Goal: Transaction & Acquisition: Purchase product/service

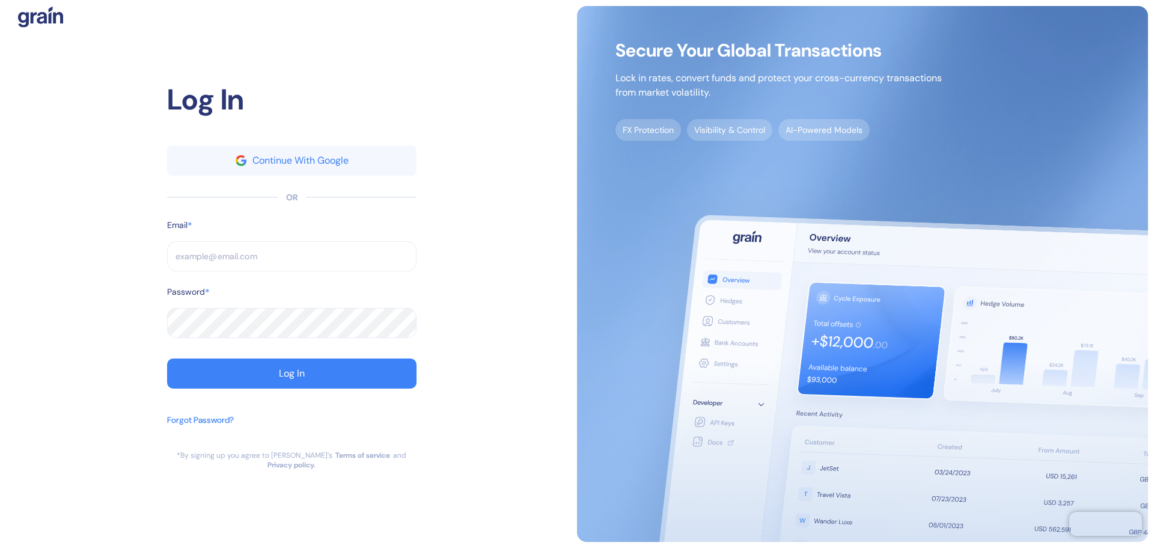
click at [219, 264] on input "text" at bounding box center [291, 256] width 249 height 30
paste input "[EMAIL_ADDRESS][DOMAIN_NAME]"
type input "[EMAIL_ADDRESS][DOMAIN_NAME]"
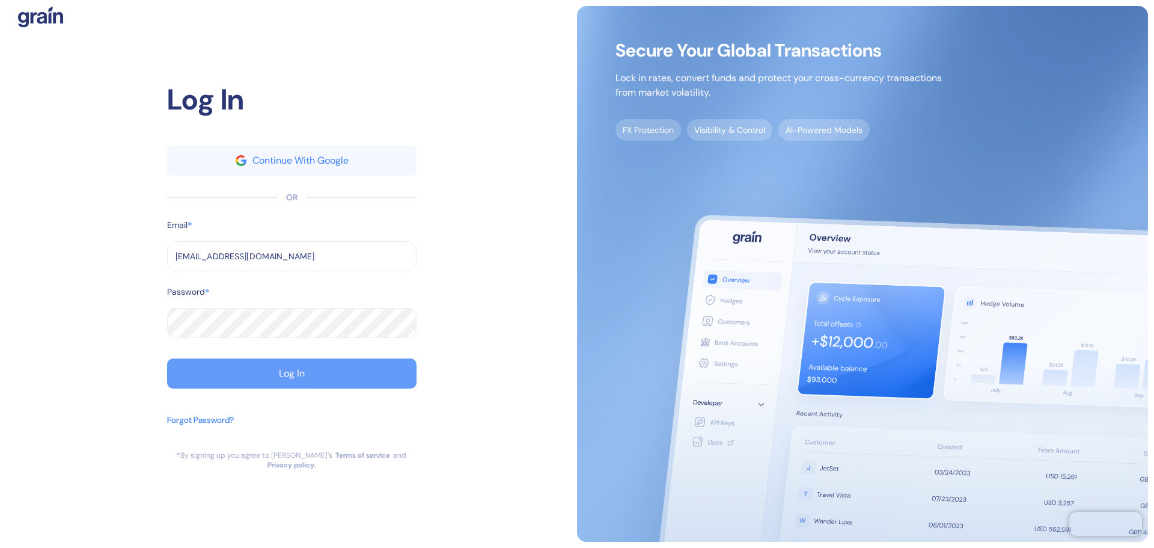
click at [298, 388] on button "Log In" at bounding box center [291, 373] width 249 height 30
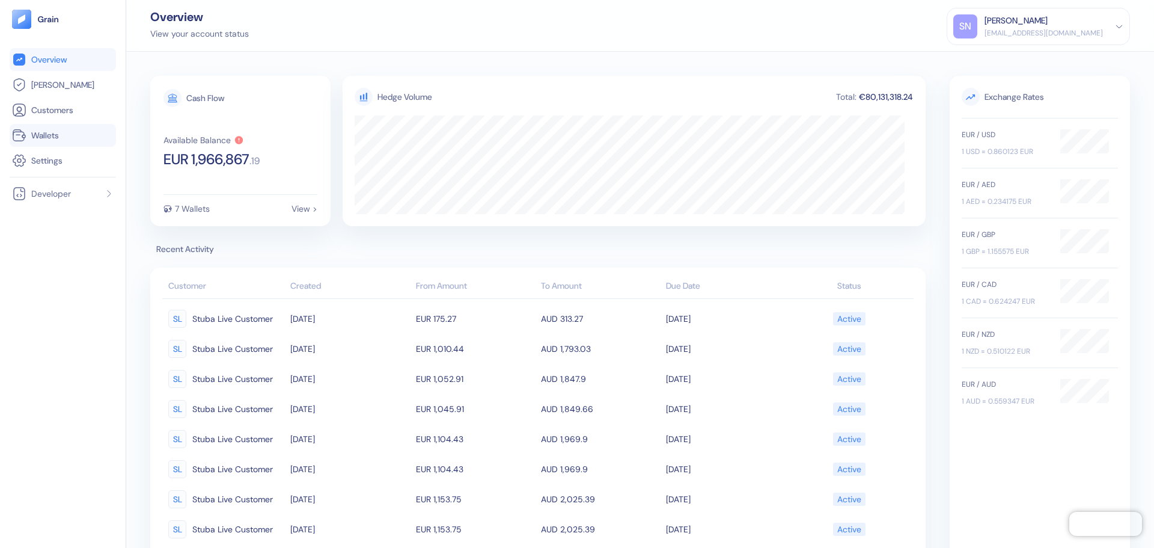
click at [77, 137] on link "Wallets" at bounding box center [63, 135] width 102 height 14
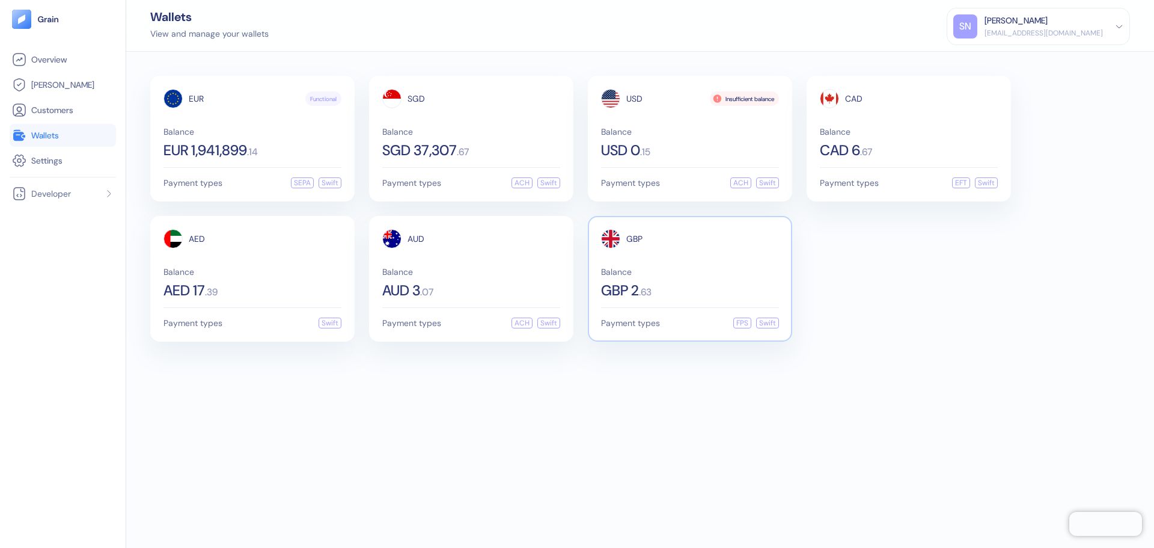
click at [727, 266] on div "GBP Balance GBP 2 . 63" at bounding box center [690, 263] width 178 height 69
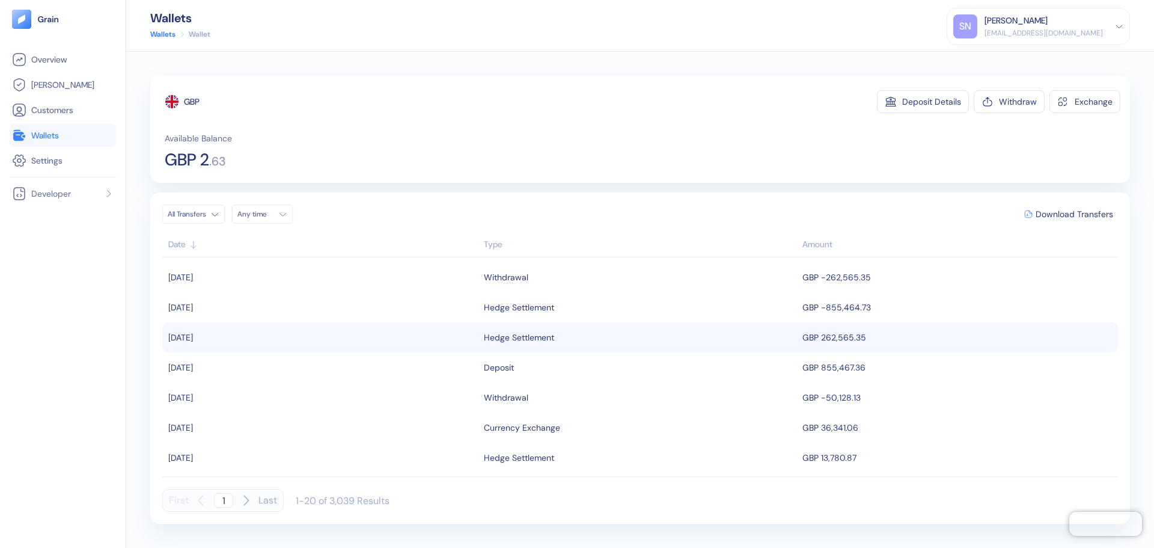
click at [675, 340] on div "Hedge Settlement" at bounding box center [640, 337] width 313 height 20
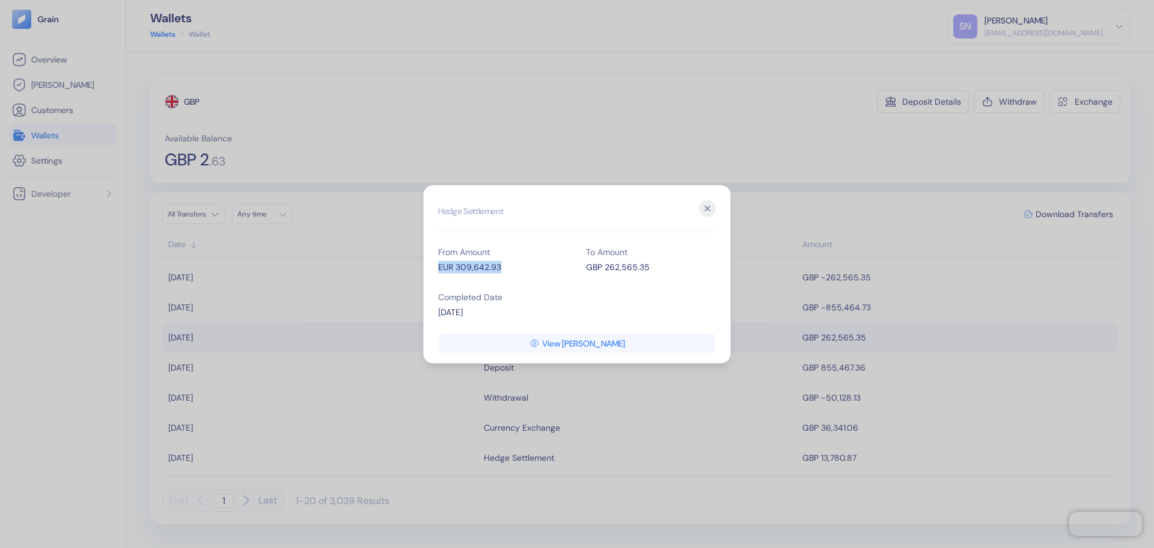
drag, startPoint x: 432, startPoint y: 267, endPoint x: 510, endPoint y: 272, distance: 77.7
click at [510, 272] on div "Hedge Settlement From Amount EUR 309,642.93 To Amount GBP 262,565.35 Completed …" at bounding box center [577, 274] width 308 height 179
click at [661, 313] on div "From Amount EUR 309,642.93 To Amount GBP 262,565.35 Completed Date [DATE]" at bounding box center [577, 282] width 278 height 90
click at [712, 210] on icon "button" at bounding box center [707, 208] width 17 height 17
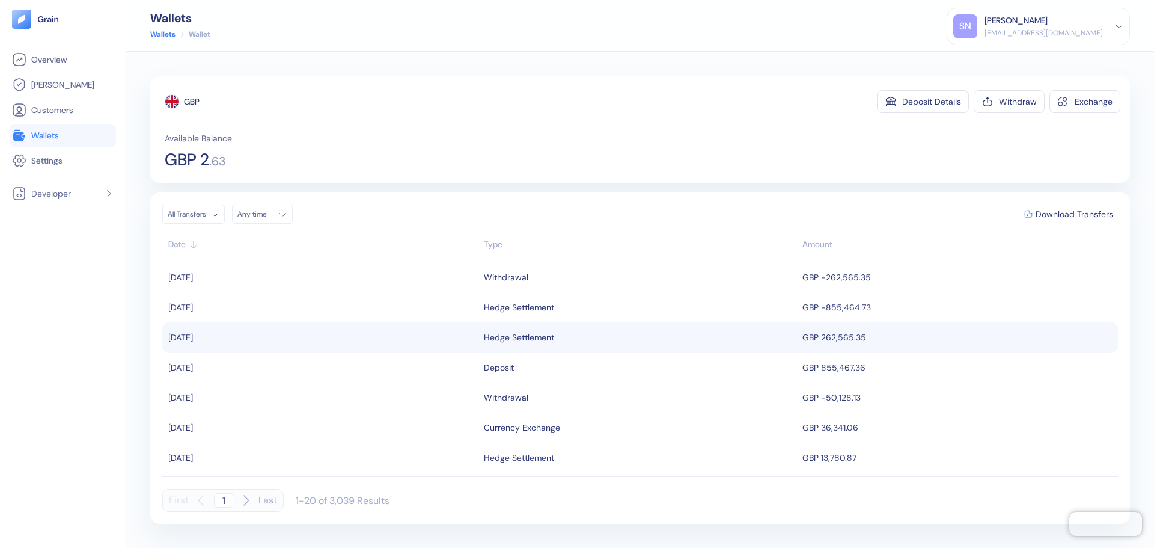
click at [685, 338] on div "Hedge Settlement" at bounding box center [640, 337] width 313 height 20
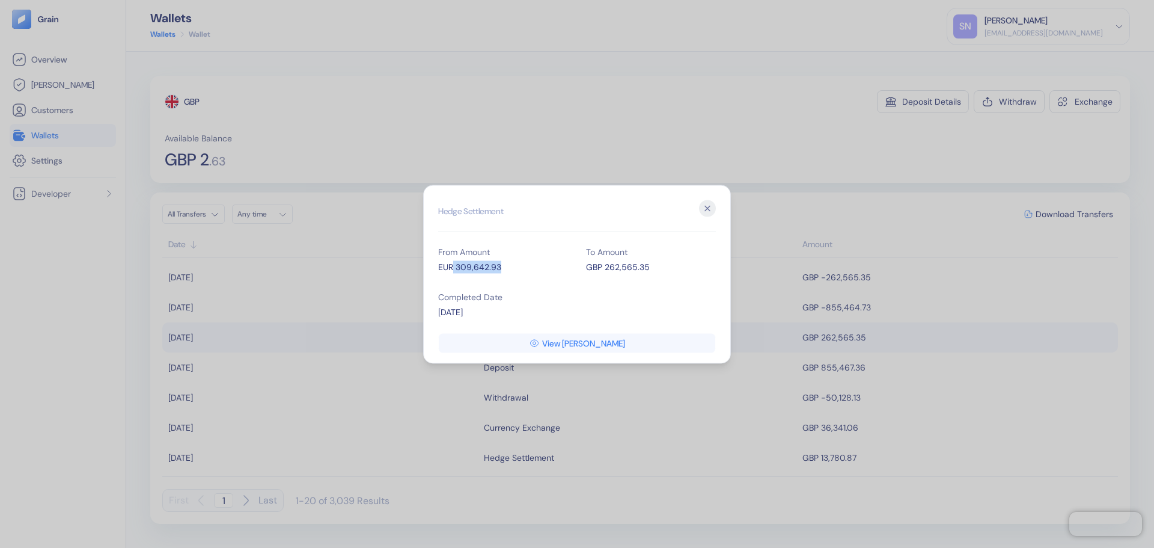
drag, startPoint x: 500, startPoint y: 266, endPoint x: 454, endPoint y: 266, distance: 45.1
click at [454, 266] on div "EUR 309,642.93" at bounding box center [503, 266] width 130 height 13
click at [701, 246] on div "To Amount GBP 262,565.35" at bounding box center [651, 259] width 130 height 45
click at [704, 209] on icon "button" at bounding box center [707, 208] width 17 height 17
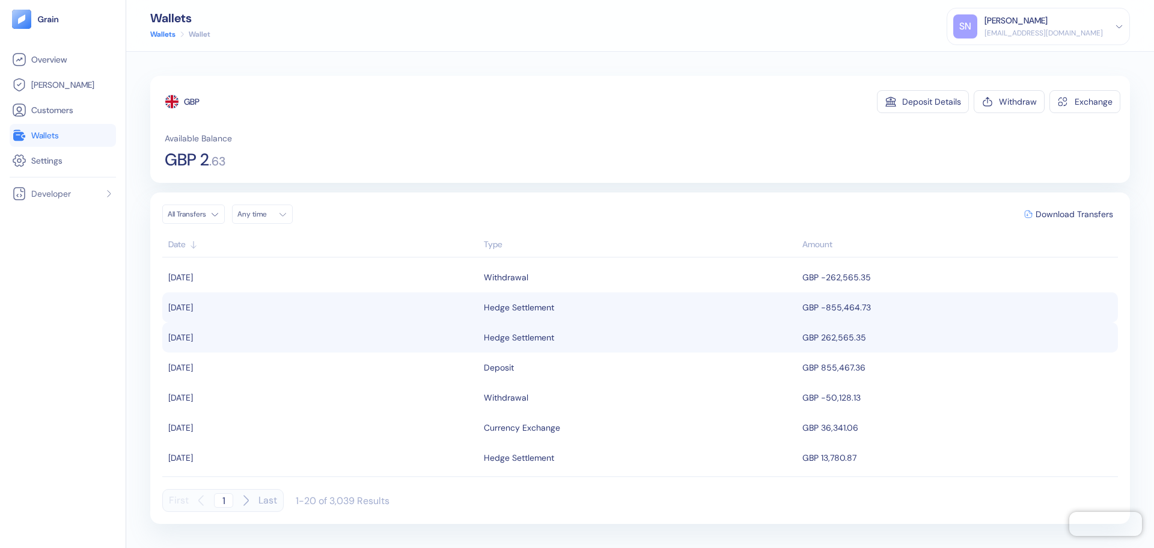
click at [825, 311] on td "GBP -855,464.73" at bounding box center [958, 307] width 319 height 30
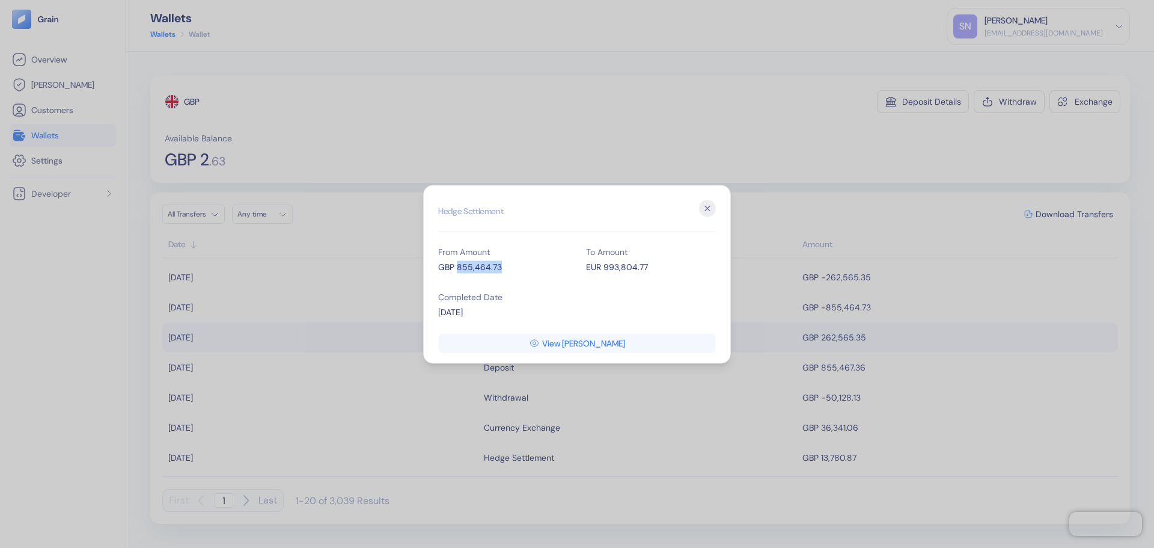
drag, startPoint x: 456, startPoint y: 266, endPoint x: 518, endPoint y: 269, distance: 61.4
click at [518, 269] on div "GBP 855,464.73" at bounding box center [503, 266] width 130 height 13
drag, startPoint x: 654, startPoint y: 264, endPoint x: 584, endPoint y: 264, distance: 70.3
click at [584, 264] on div "From Amount GBP 855,464.73 To Amount EUR 993,804.77 Completed Date [DATE]" at bounding box center [577, 282] width 278 height 90
click at [712, 208] on icon "button" at bounding box center [707, 208] width 17 height 17
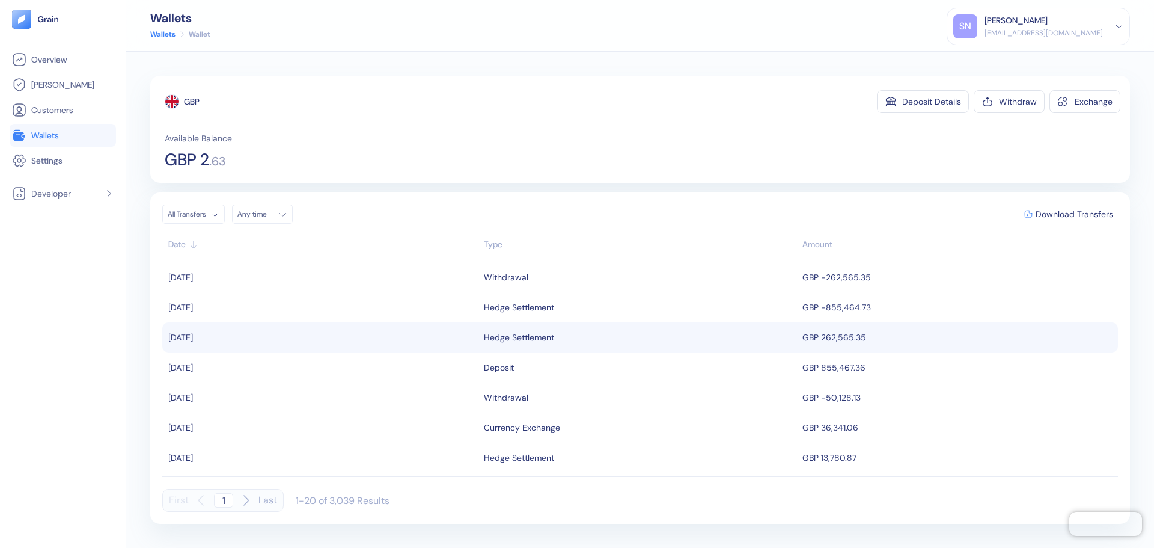
click at [33, 135] on span "Wallets" at bounding box center [45, 135] width 28 height 12
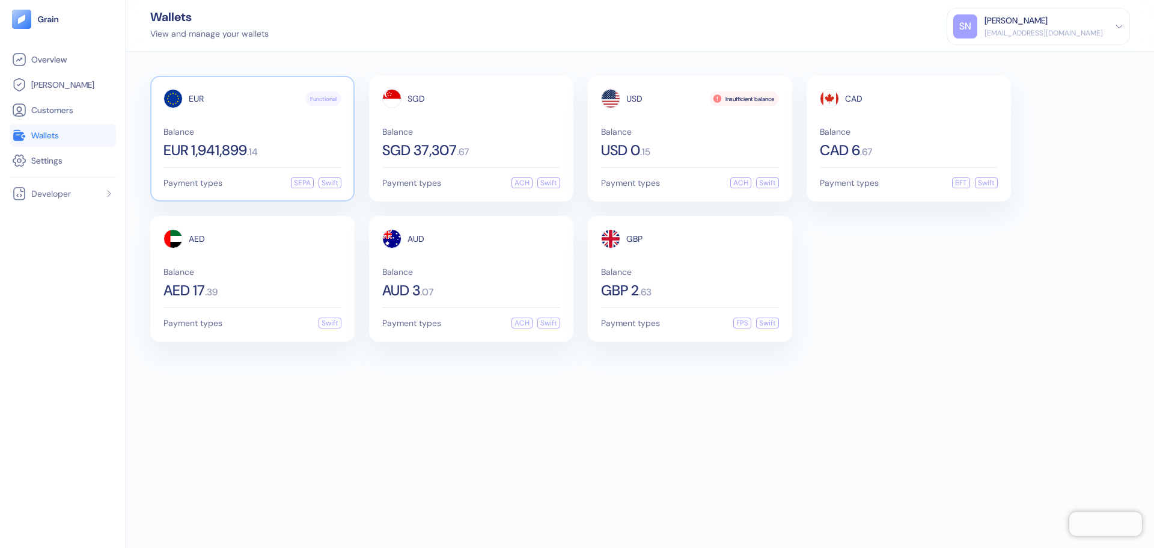
click at [291, 133] on span "Balance" at bounding box center [252, 131] width 178 height 8
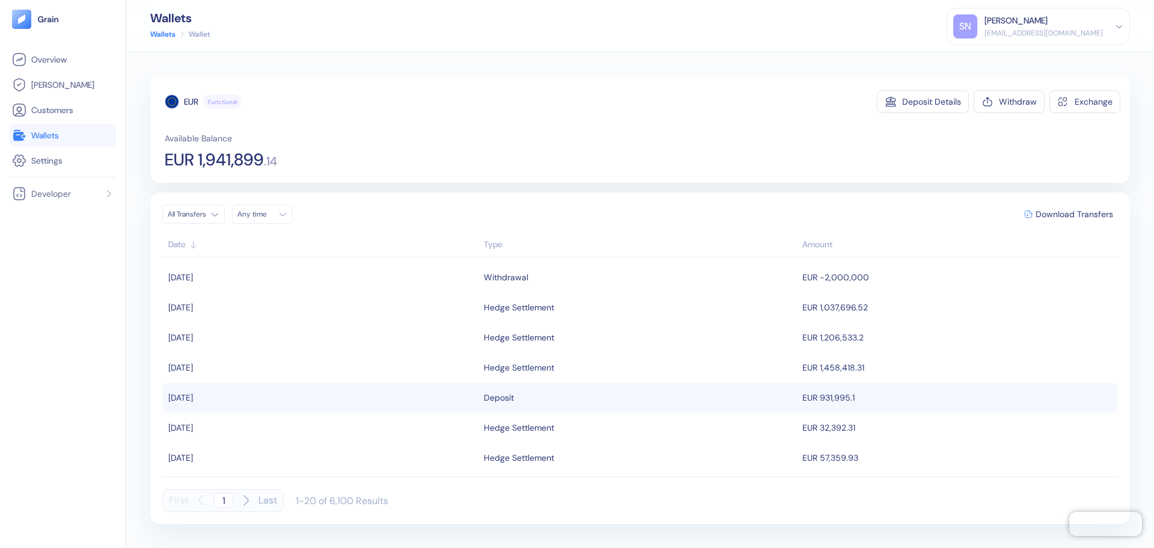
scroll to position [180, 0]
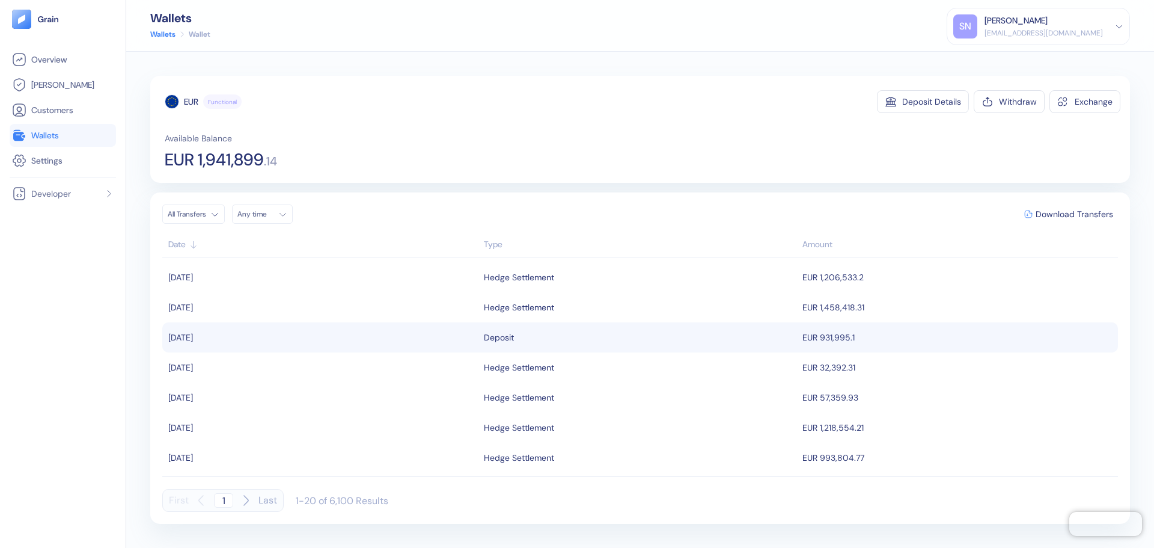
click at [878, 337] on td "EUR 931,995.1" at bounding box center [958, 337] width 319 height 30
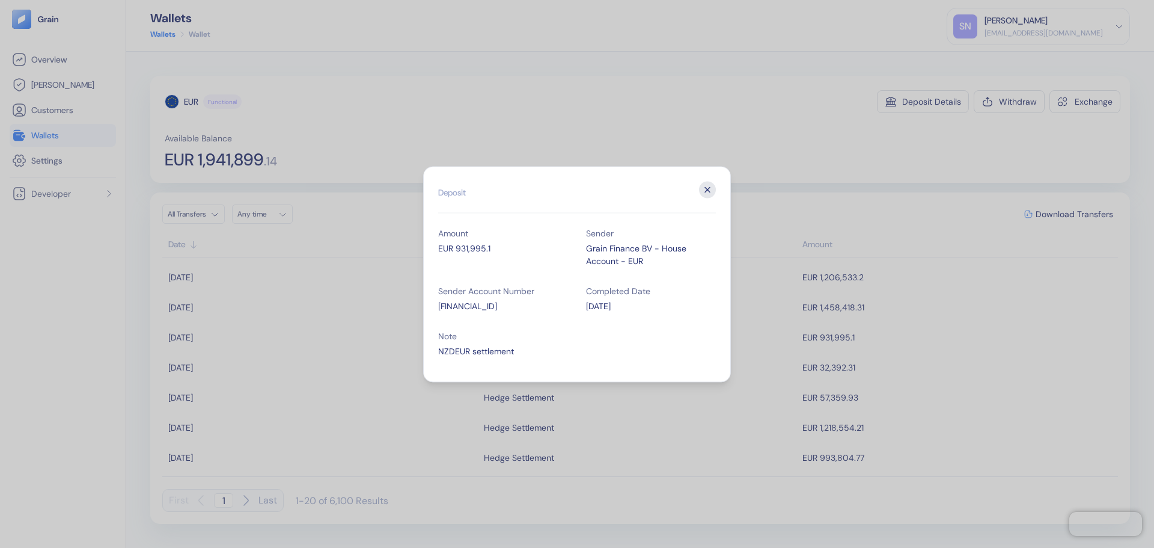
click at [710, 183] on icon "button" at bounding box center [707, 189] width 17 height 17
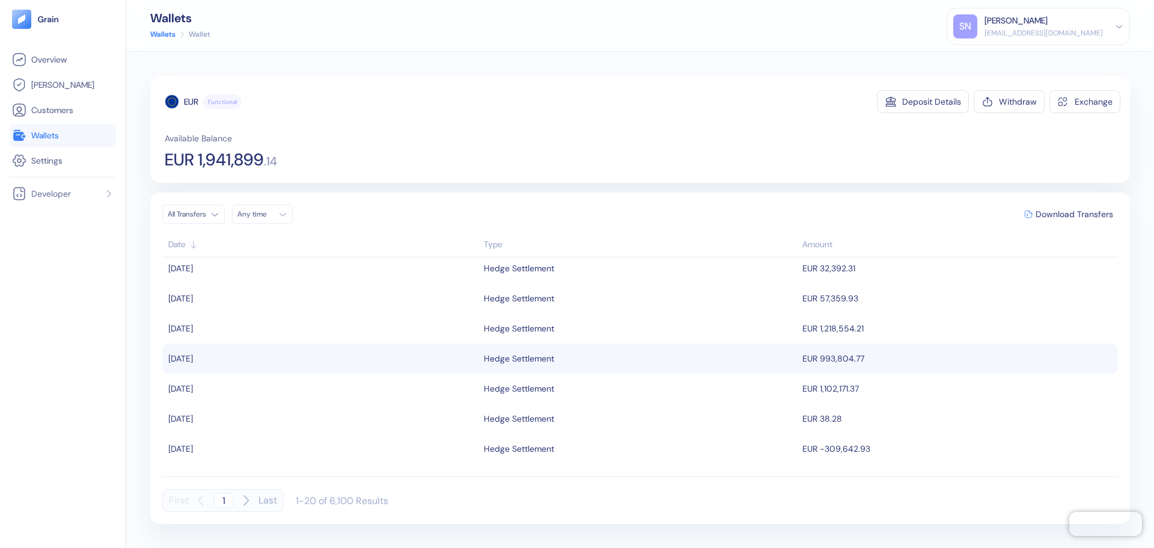
scroll to position [301, 0]
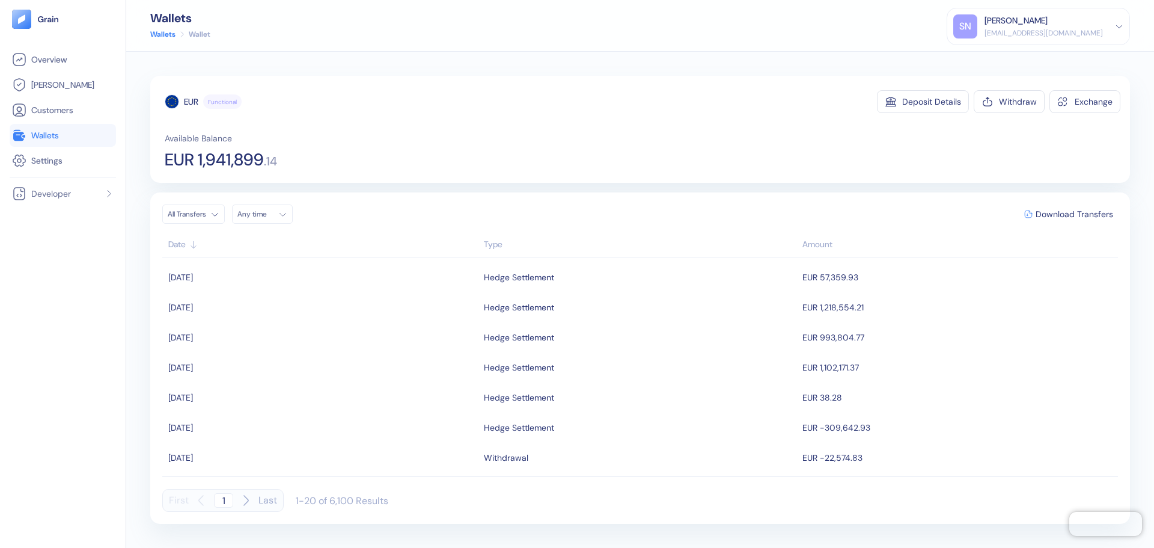
click at [87, 138] on link "Wallets" at bounding box center [63, 135] width 102 height 14
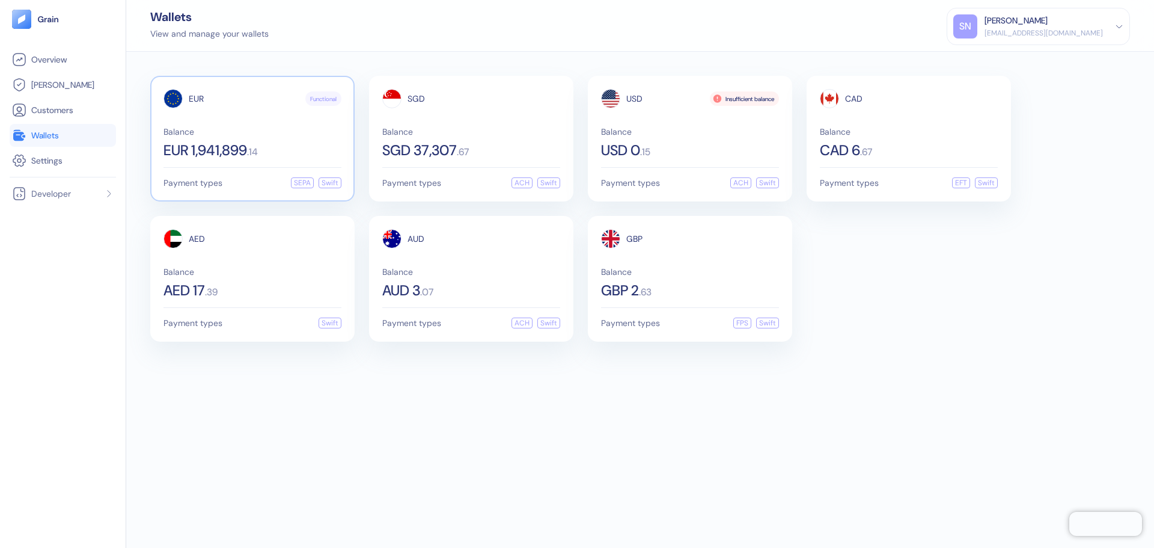
click at [254, 138] on div "Balance EUR 1,941,899 . 14" at bounding box center [252, 142] width 178 height 30
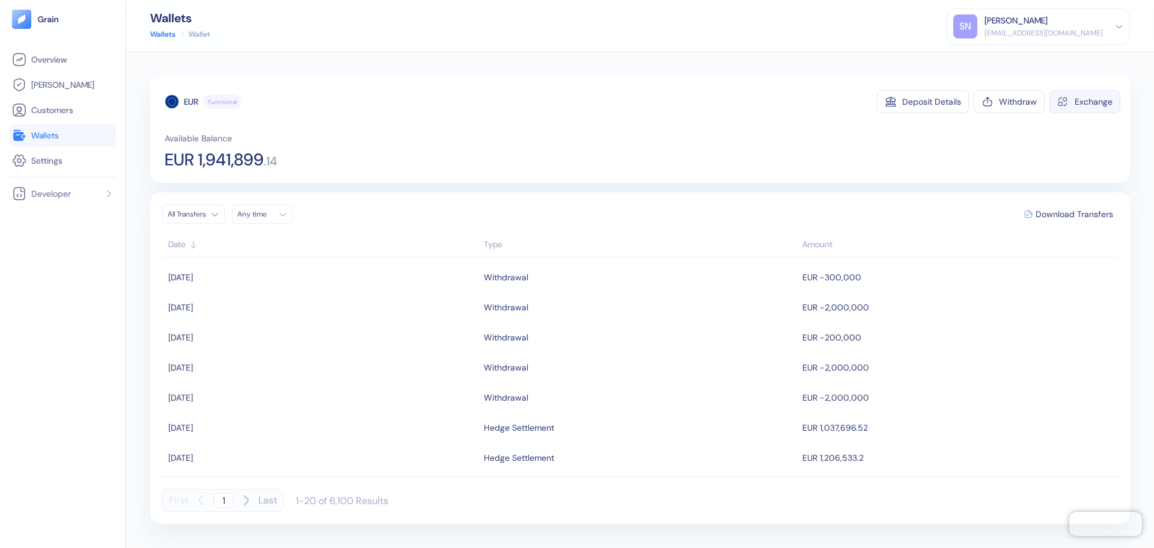
click at [1077, 108] on button "Exchange" at bounding box center [1085, 101] width 71 height 23
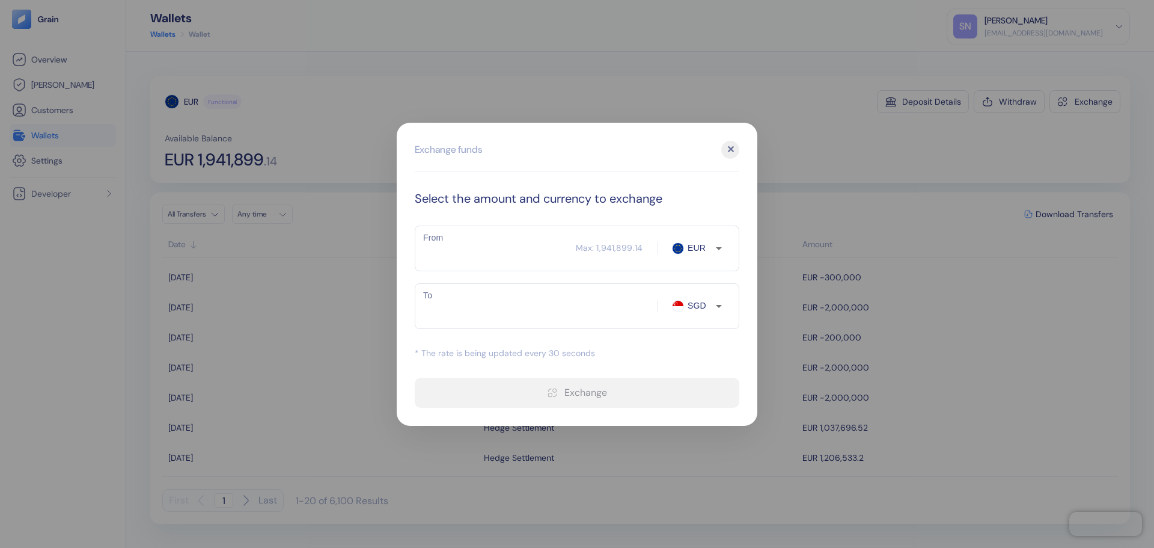
click at [536, 252] on input "From" at bounding box center [495, 248] width 161 height 30
type input "1000"
type input "1492.04"
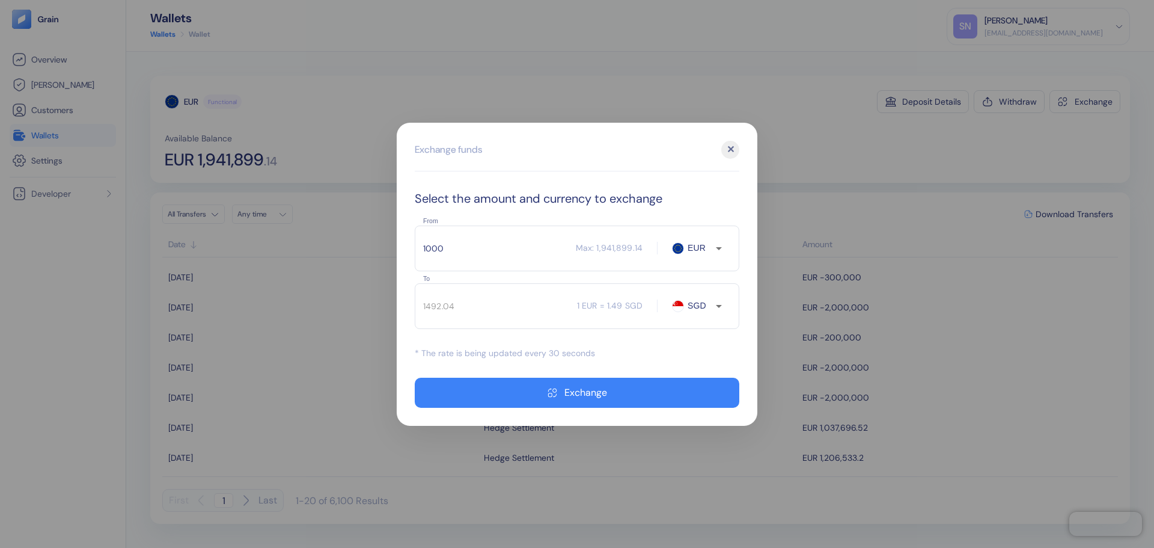
type input "1000"
click at [704, 246] on input "EUR" at bounding box center [699, 248] width 31 height 12
click at [673, 264] on div "1000 ​ Max: 1,941,899.14 EUR EUR From" at bounding box center [577, 248] width 325 height 46
click at [705, 313] on div "1492.04 ​ 1 EUR = 1.49 SGD SGD To" at bounding box center [577, 306] width 325 height 46
click at [710, 305] on button "Open" at bounding box center [718, 306] width 17 height 17
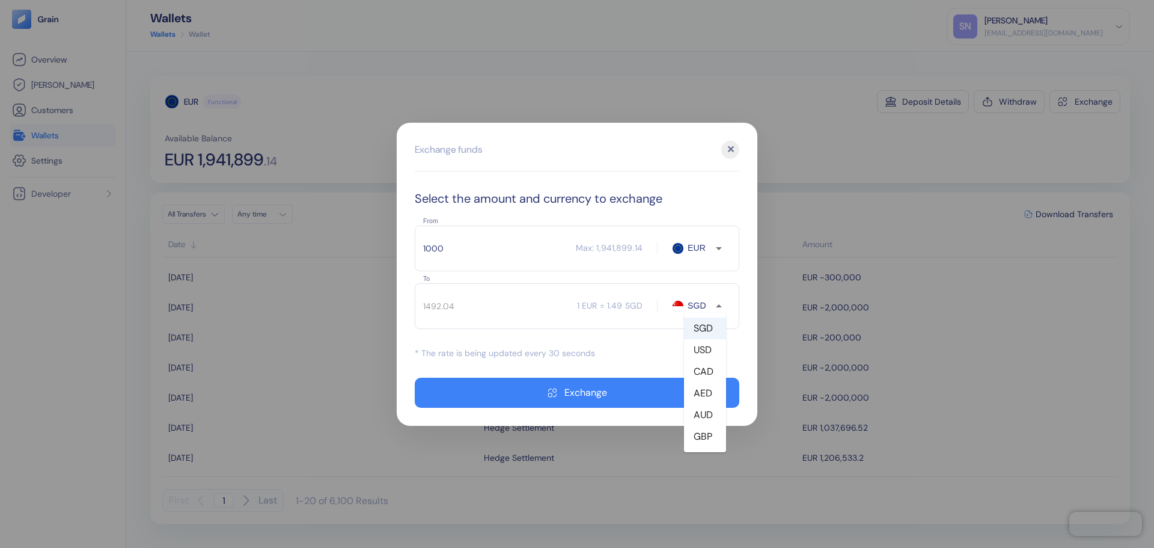
click at [709, 397] on li "AED" at bounding box center [705, 393] width 42 height 22
type input "AED"
click at [488, 253] on input "1000" at bounding box center [495, 248] width 161 height 30
type input "4253.14"
click at [729, 150] on div "✕" at bounding box center [730, 150] width 18 height 18
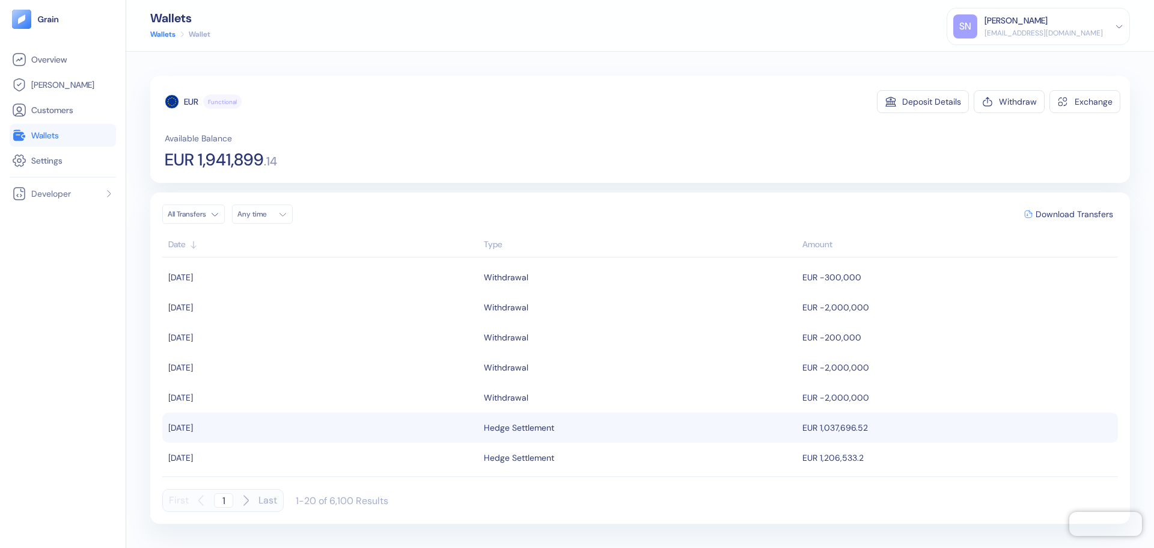
click at [811, 432] on td "EUR 1,037,696.52" at bounding box center [958, 427] width 319 height 30
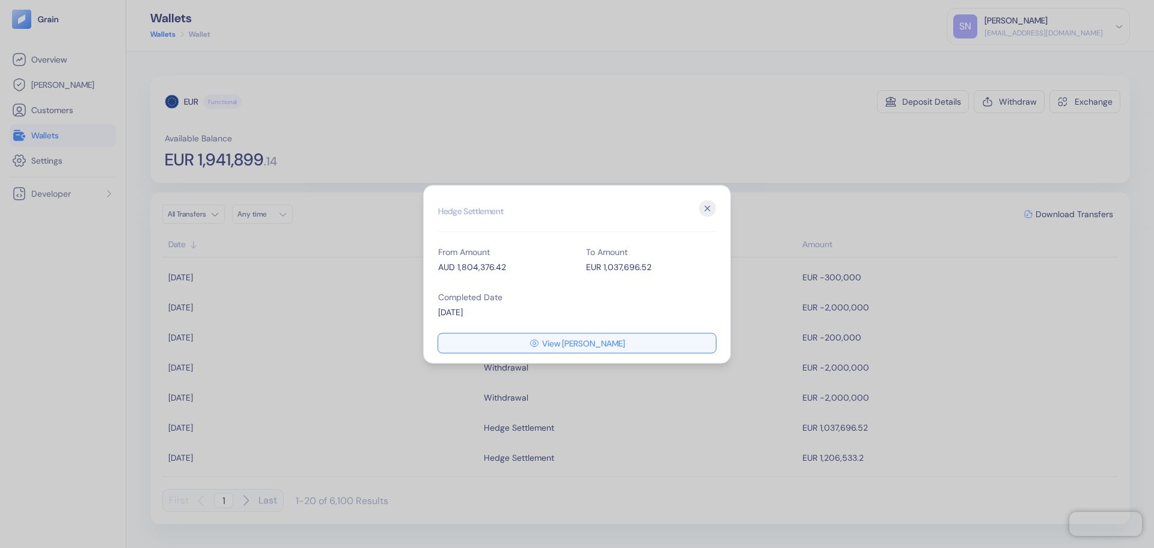
click at [575, 344] on span "View [PERSON_NAME]" at bounding box center [583, 342] width 83 height 8
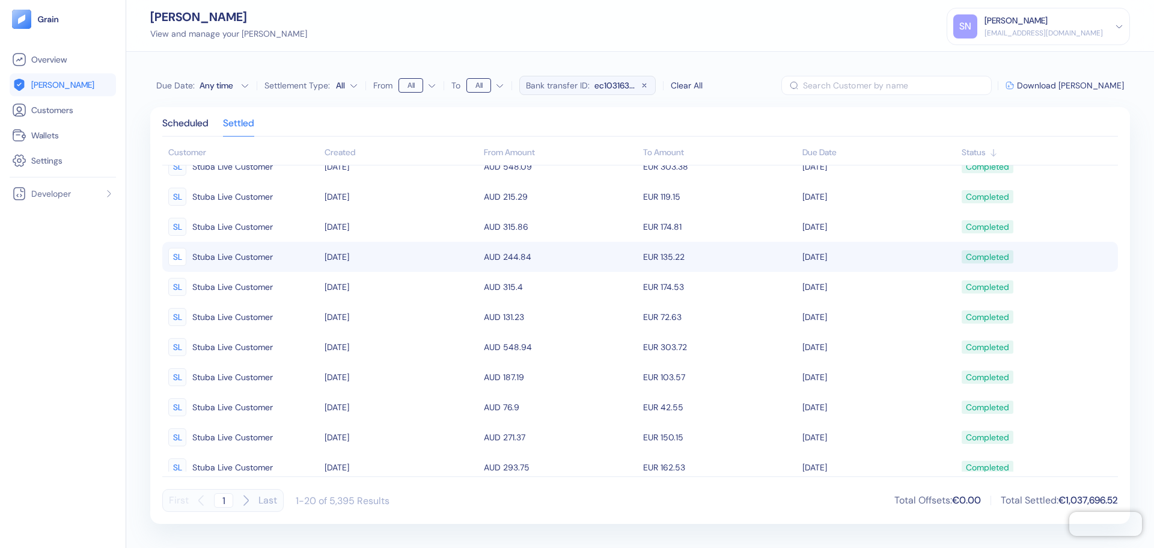
scroll to position [300, 0]
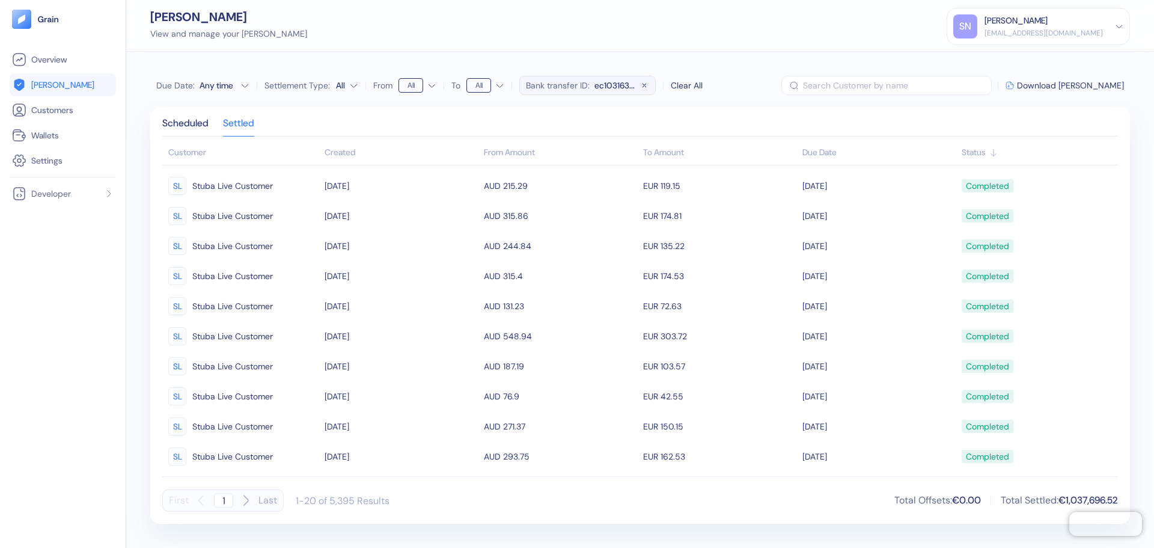
click at [44, 84] on span "[PERSON_NAME]" at bounding box center [62, 85] width 63 height 12
